Goal: Task Accomplishment & Management: Manage account settings

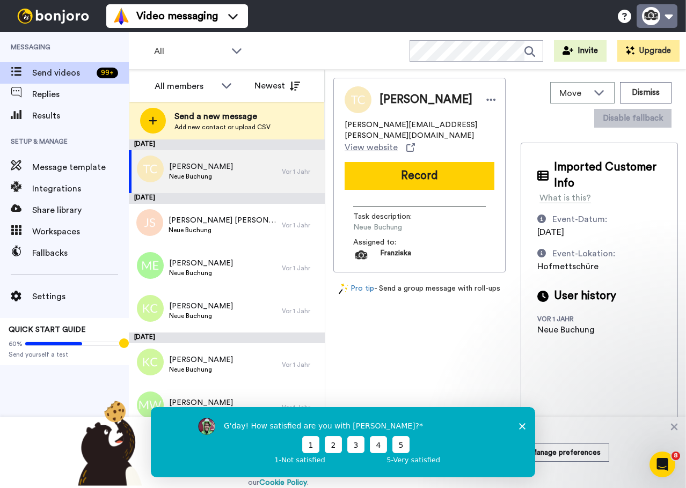
click at [672, 26] on button at bounding box center [656, 16] width 41 height 24
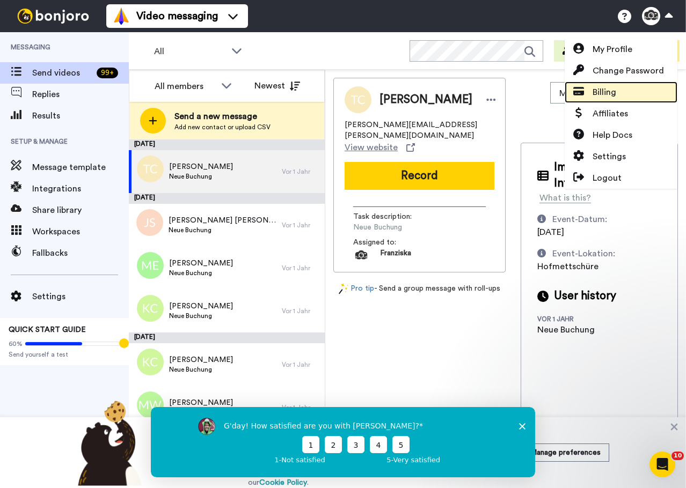
click at [608, 90] on span "Billing" at bounding box center [604, 92] width 24 height 13
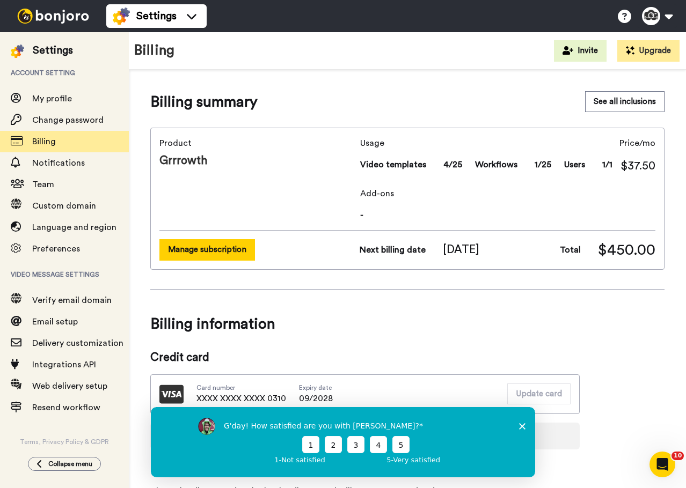
click at [217, 244] on button "Manage subscription" at bounding box center [207, 249] width 96 height 21
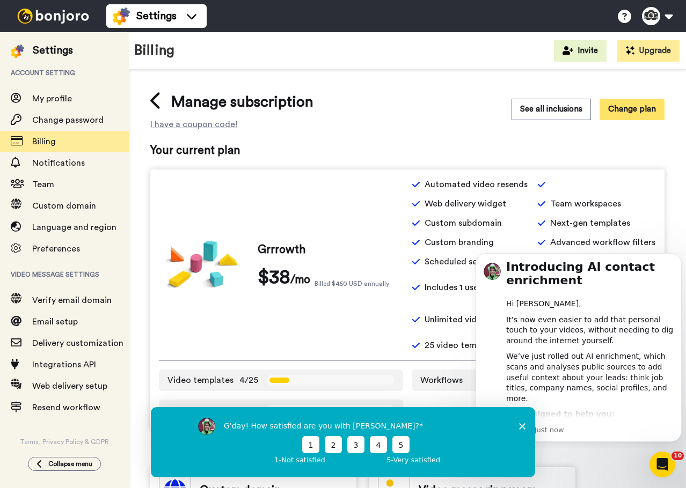
click at [629, 112] on button "Change plan" at bounding box center [631, 109] width 65 height 21
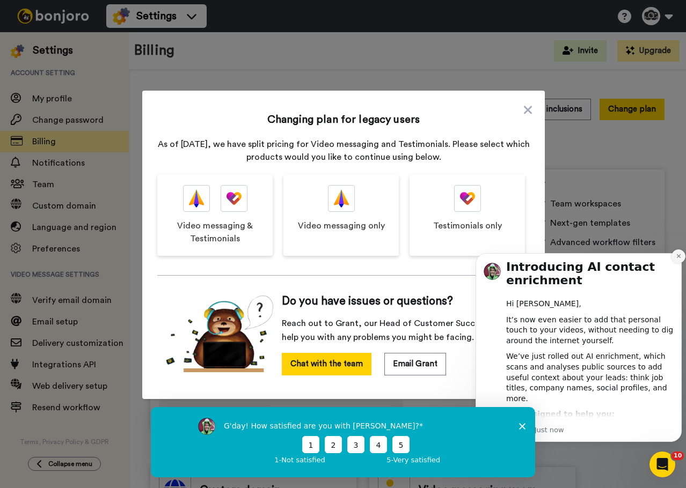
click at [673, 256] on button "Dismiss notification" at bounding box center [678, 257] width 14 height 14
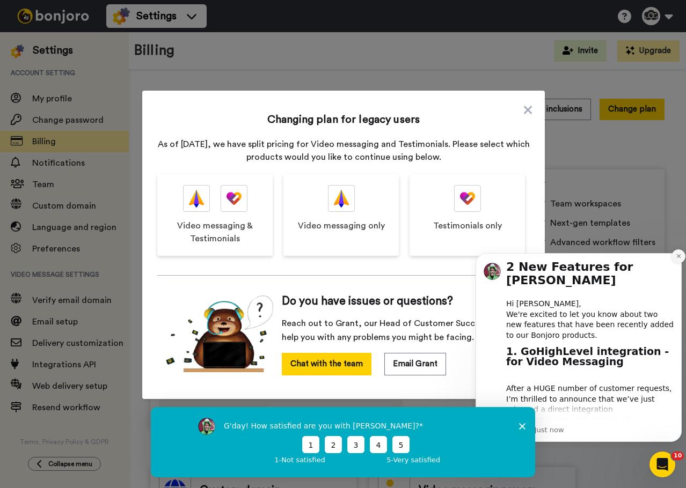
click at [679, 258] on icon "Dismiss notification" at bounding box center [679, 256] width 6 height 6
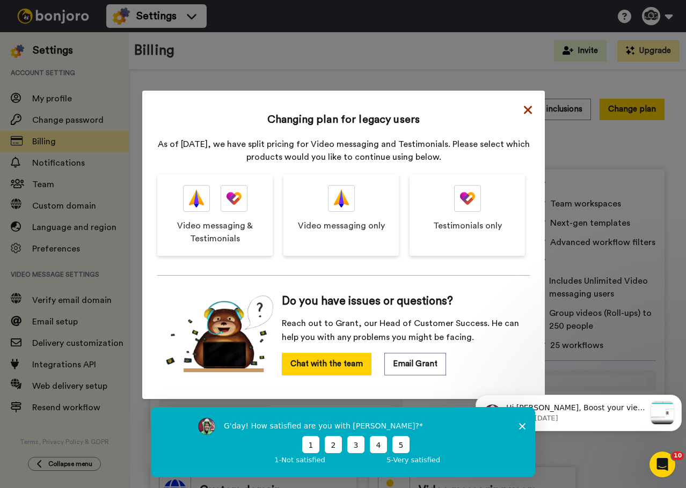
click at [525, 104] on icon at bounding box center [528, 110] width 8 height 13
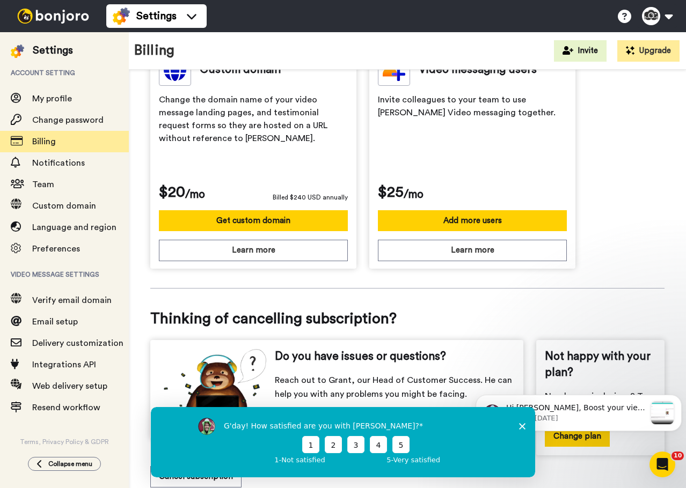
scroll to position [452, 0]
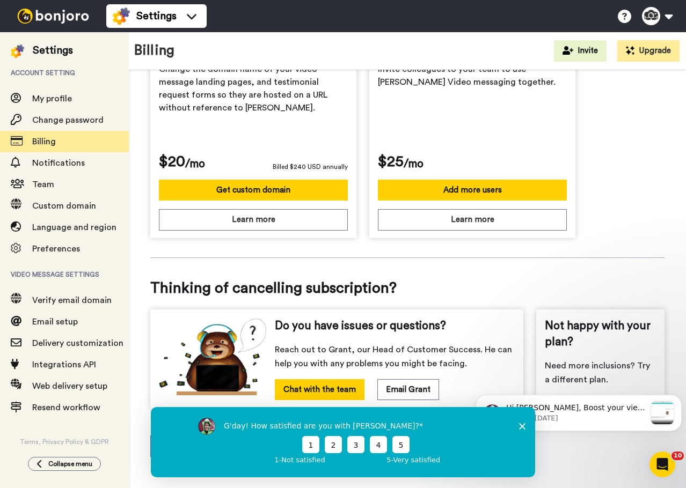
click at [522, 426] on polygon "Close survey" at bounding box center [522, 426] width 6 height 6
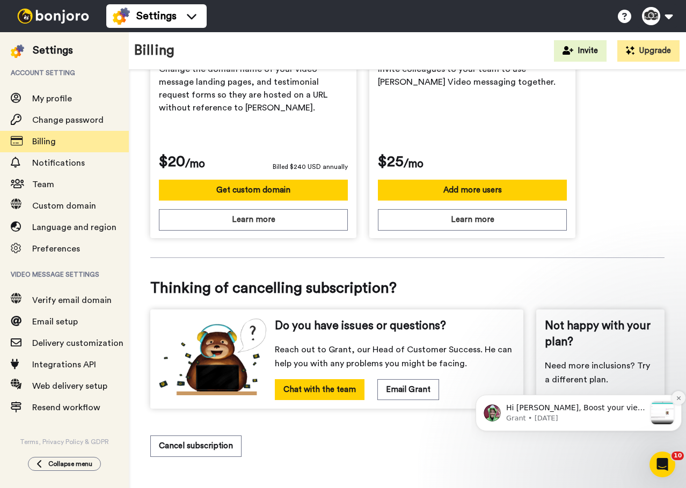
click at [676, 399] on icon "Dismiss notification" at bounding box center [679, 398] width 6 height 6
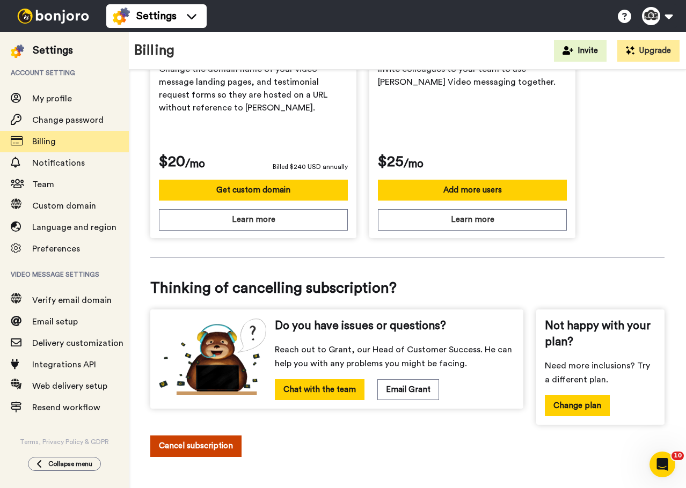
click at [178, 437] on button "Cancel subscription" at bounding box center [195, 446] width 91 height 21
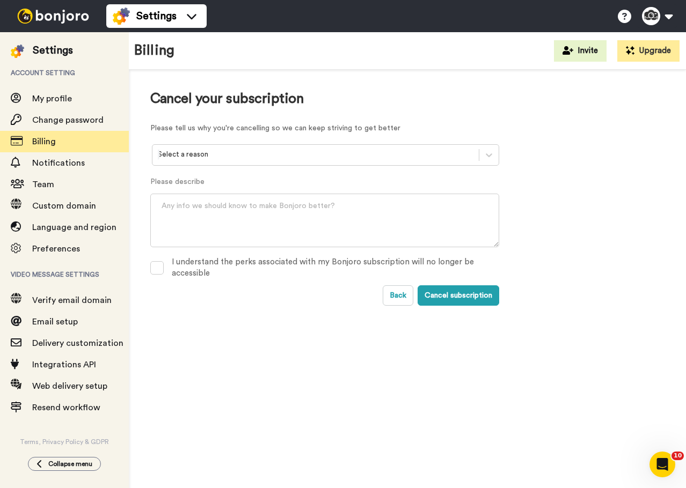
click at [338, 151] on div at bounding box center [316, 155] width 316 height 12
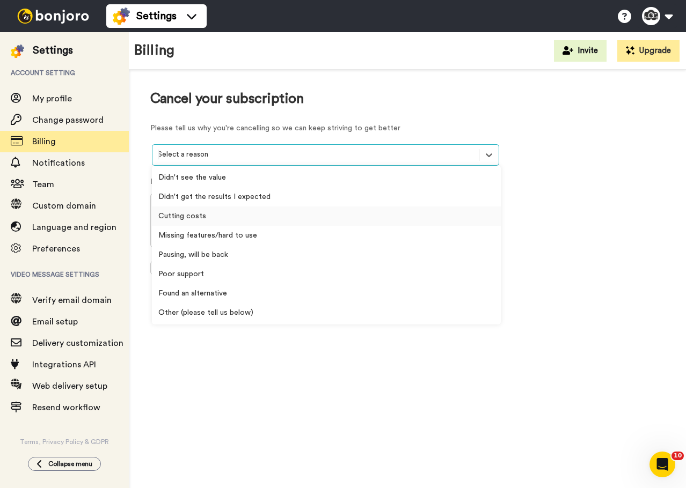
click at [298, 210] on div "Cutting costs" at bounding box center [326, 216] width 349 height 19
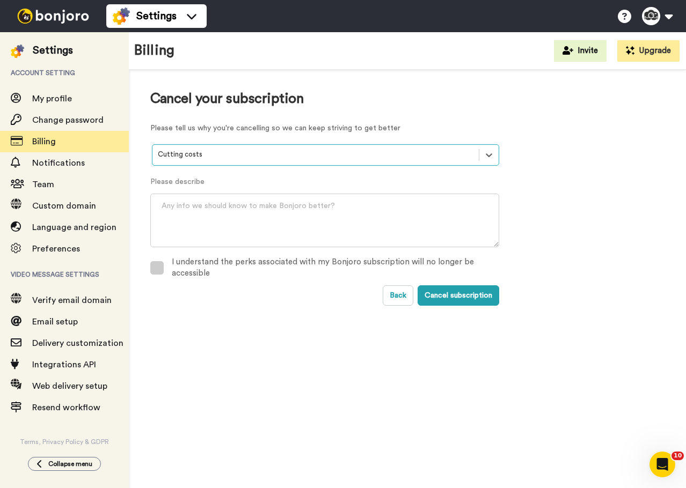
click at [393, 263] on div "I understand the perks associated with my Bonjoro subscription will no longer b…" at bounding box center [335, 267] width 327 height 23
click at [457, 295] on button "Cancel subscription" at bounding box center [458, 295] width 82 height 20
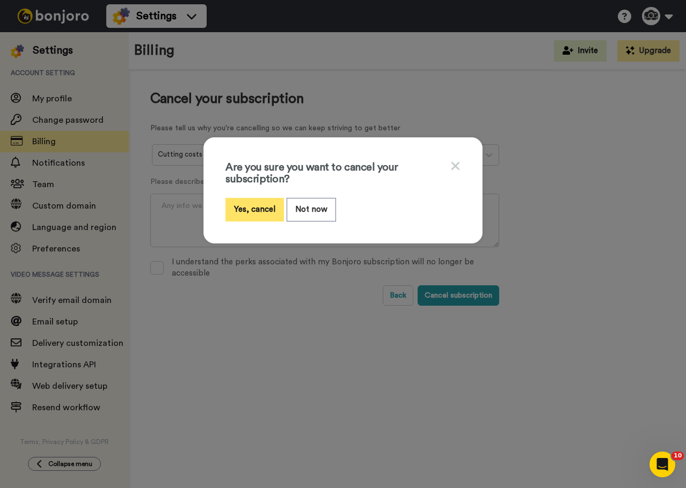
click at [258, 209] on button "Yes, cancel" at bounding box center [254, 209] width 58 height 23
